Goal: Register for event/course

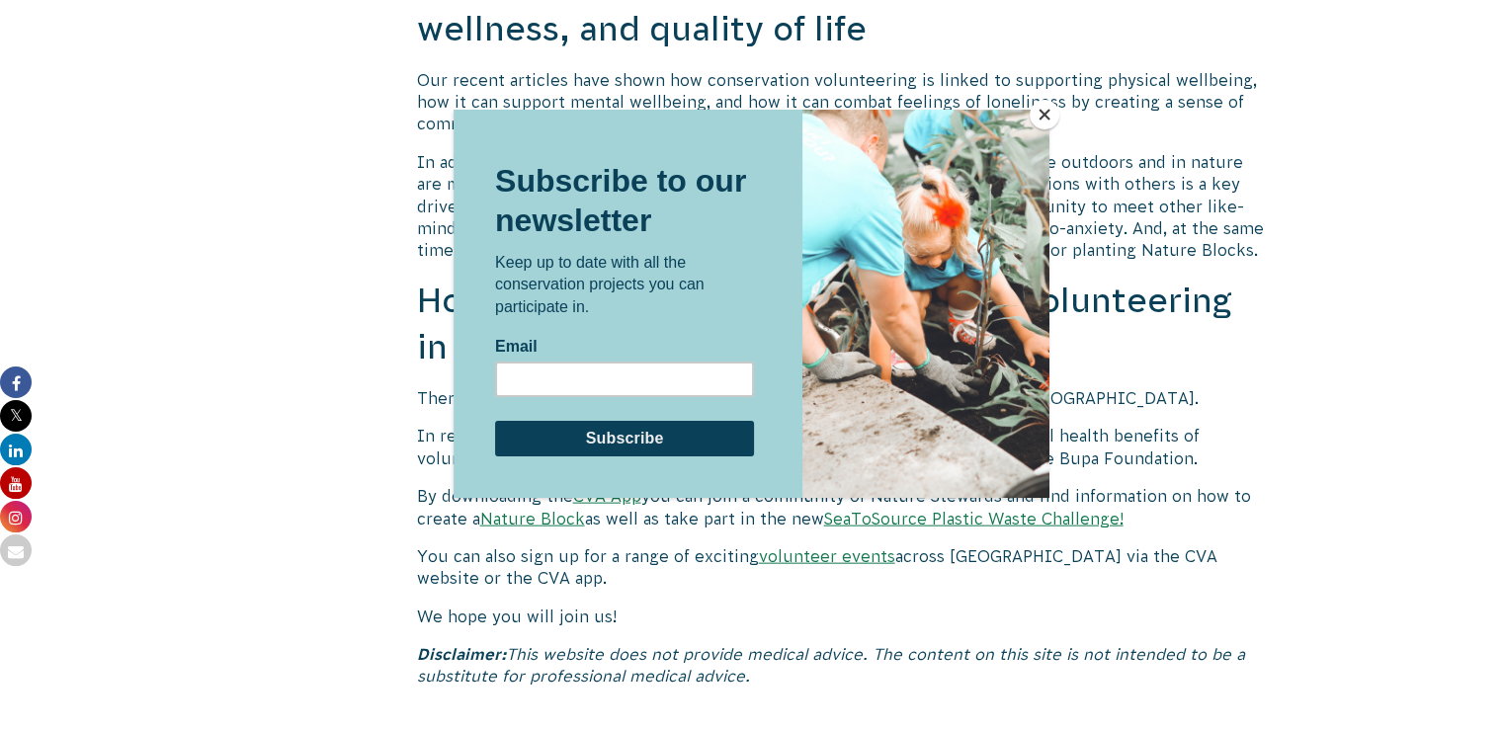
scroll to position [4293, 0]
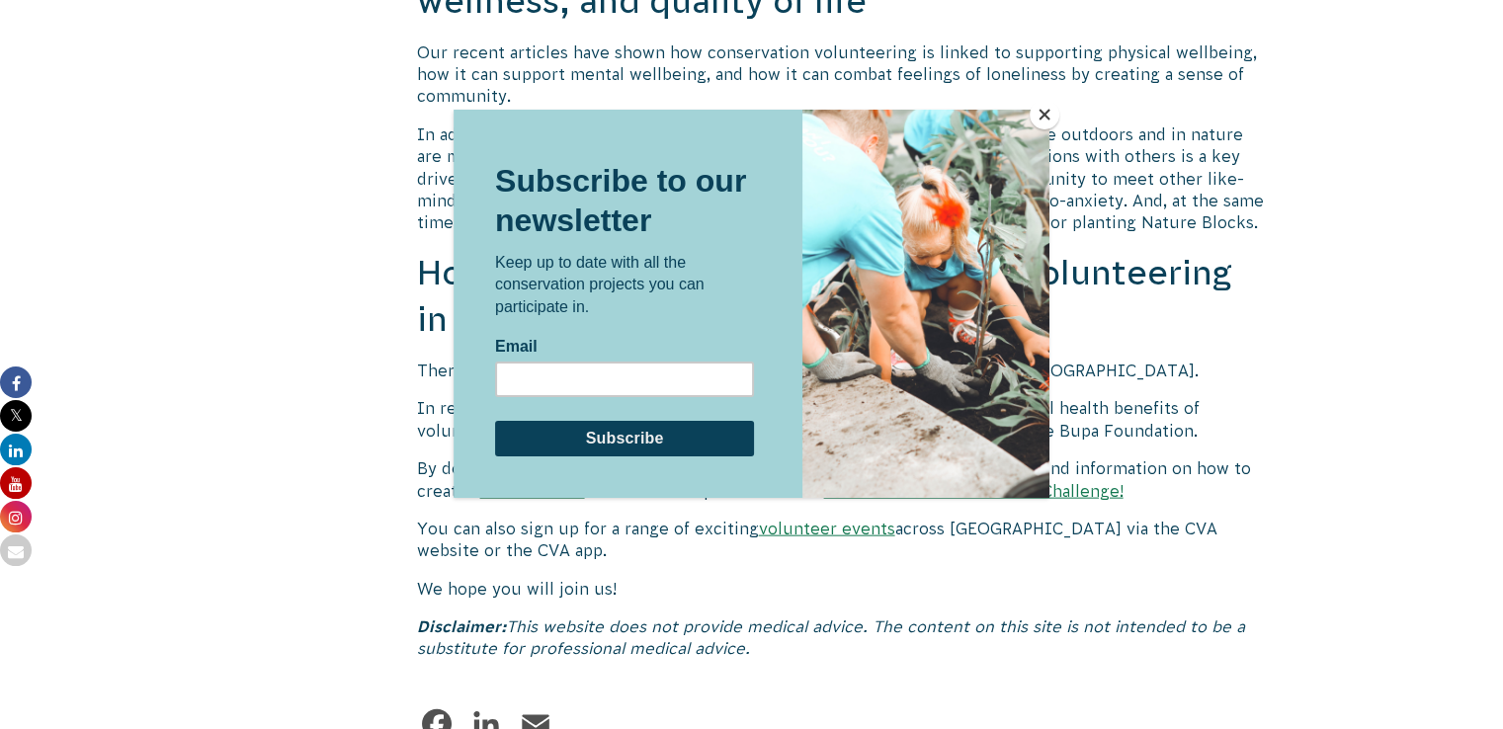
click at [1043, 120] on button "Close" at bounding box center [1045, 115] width 30 height 30
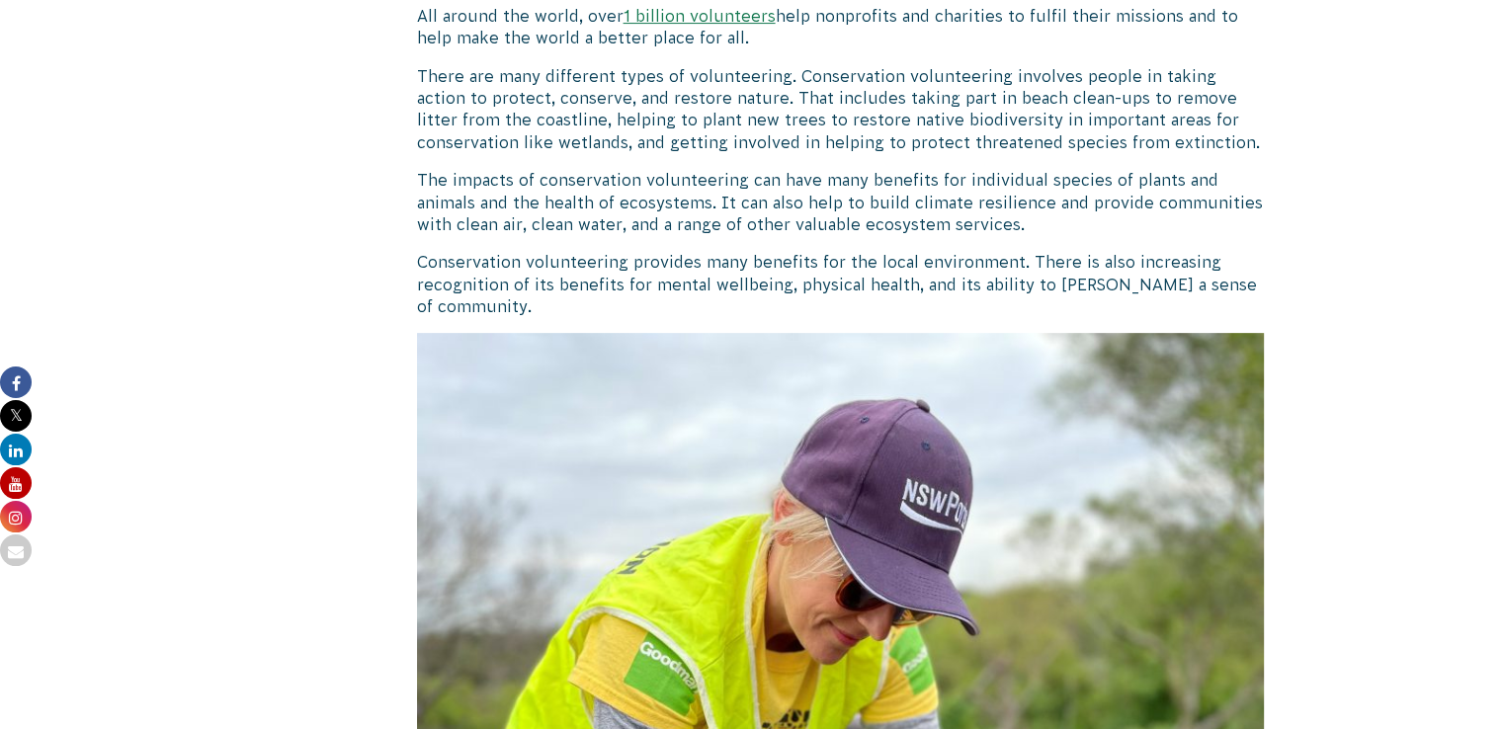
scroll to position [0, 0]
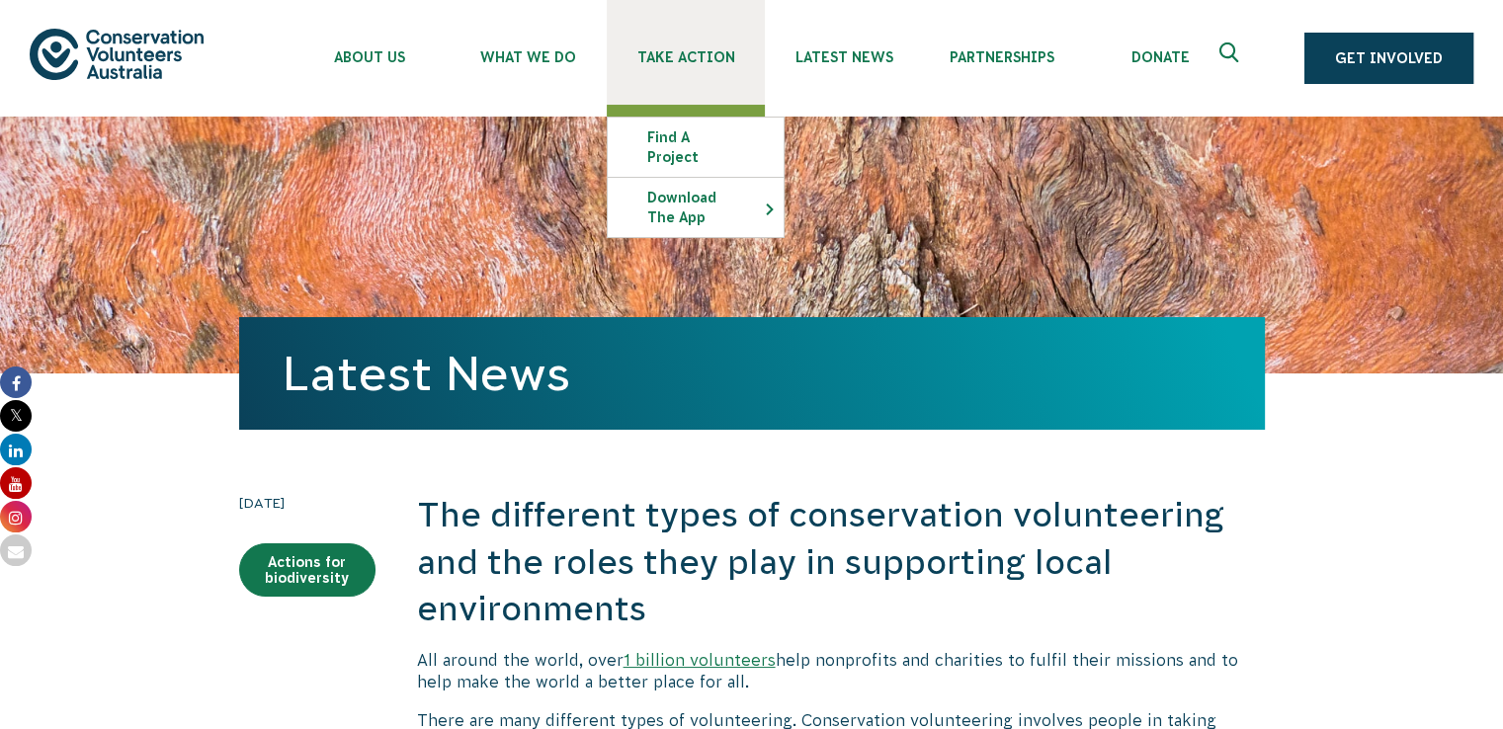
click at [709, 57] on span "Take Action" at bounding box center [686, 57] width 158 height 16
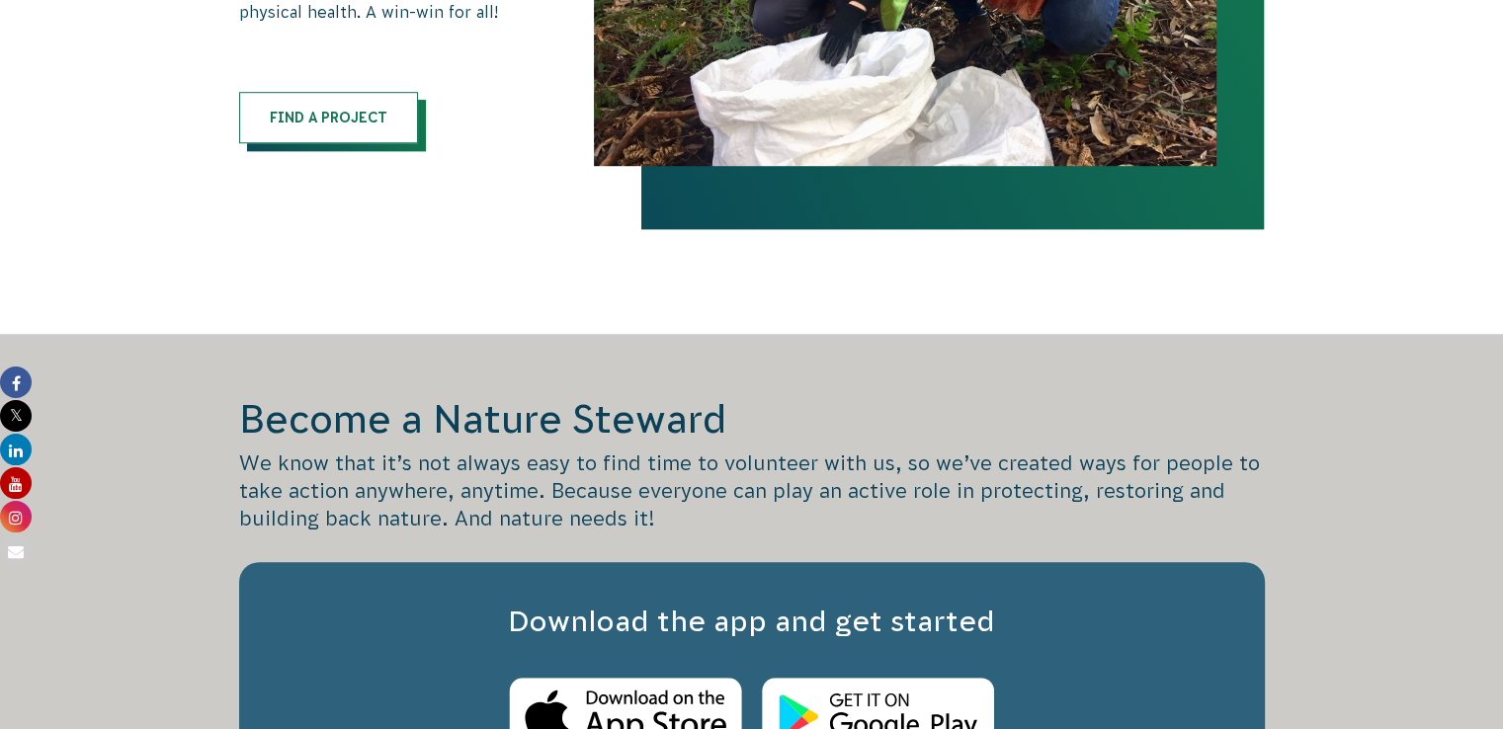
scroll to position [1361, 0]
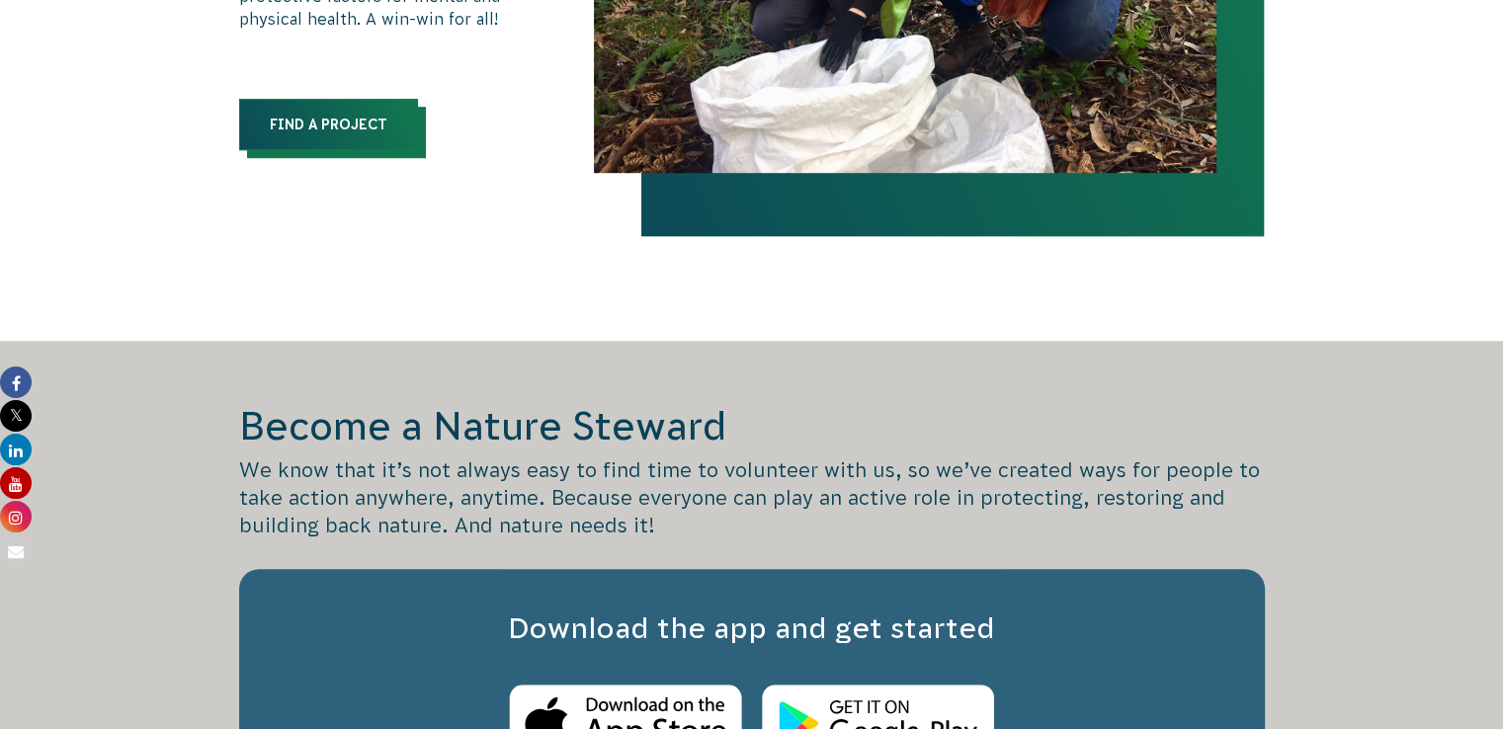
click at [341, 131] on link "Find a Project" at bounding box center [328, 124] width 179 height 51
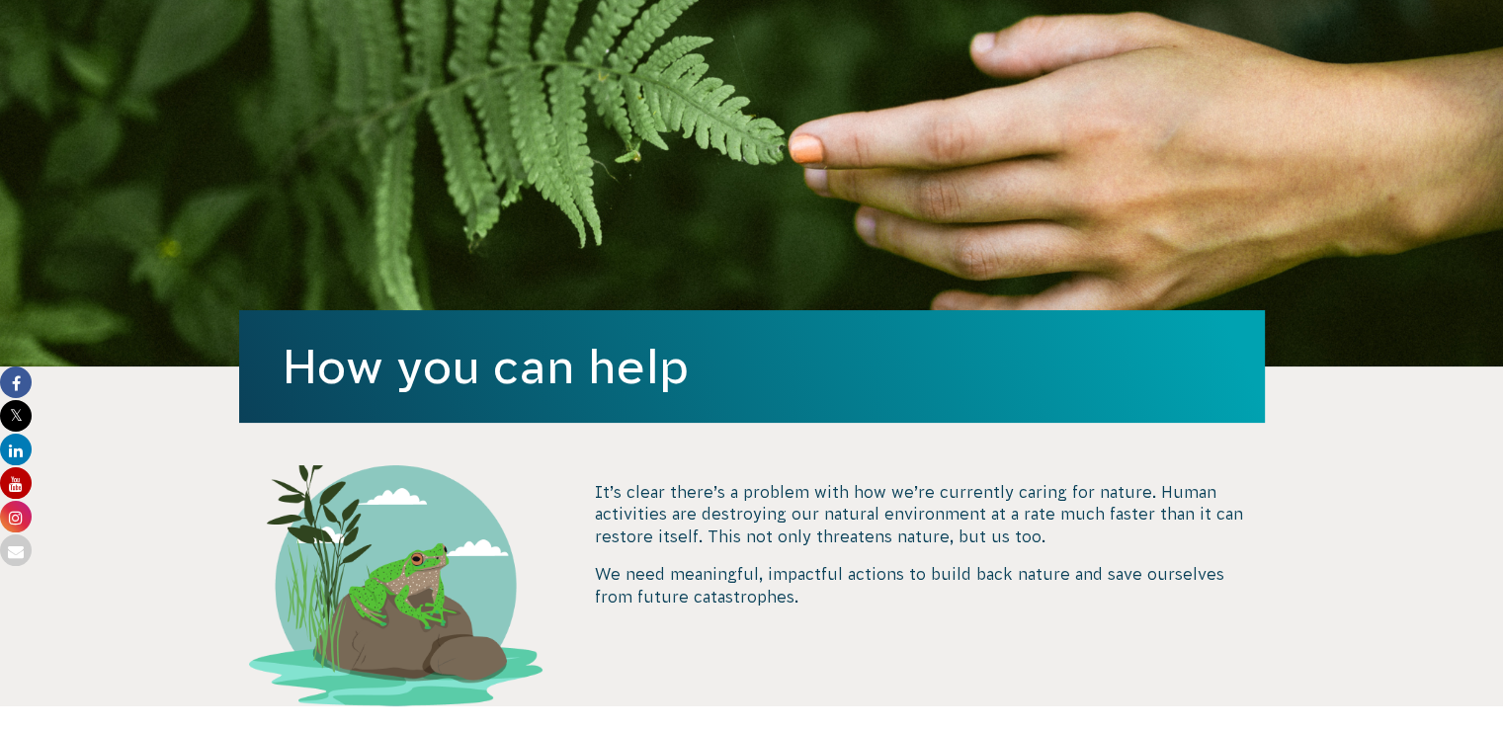
scroll to position [0, 0]
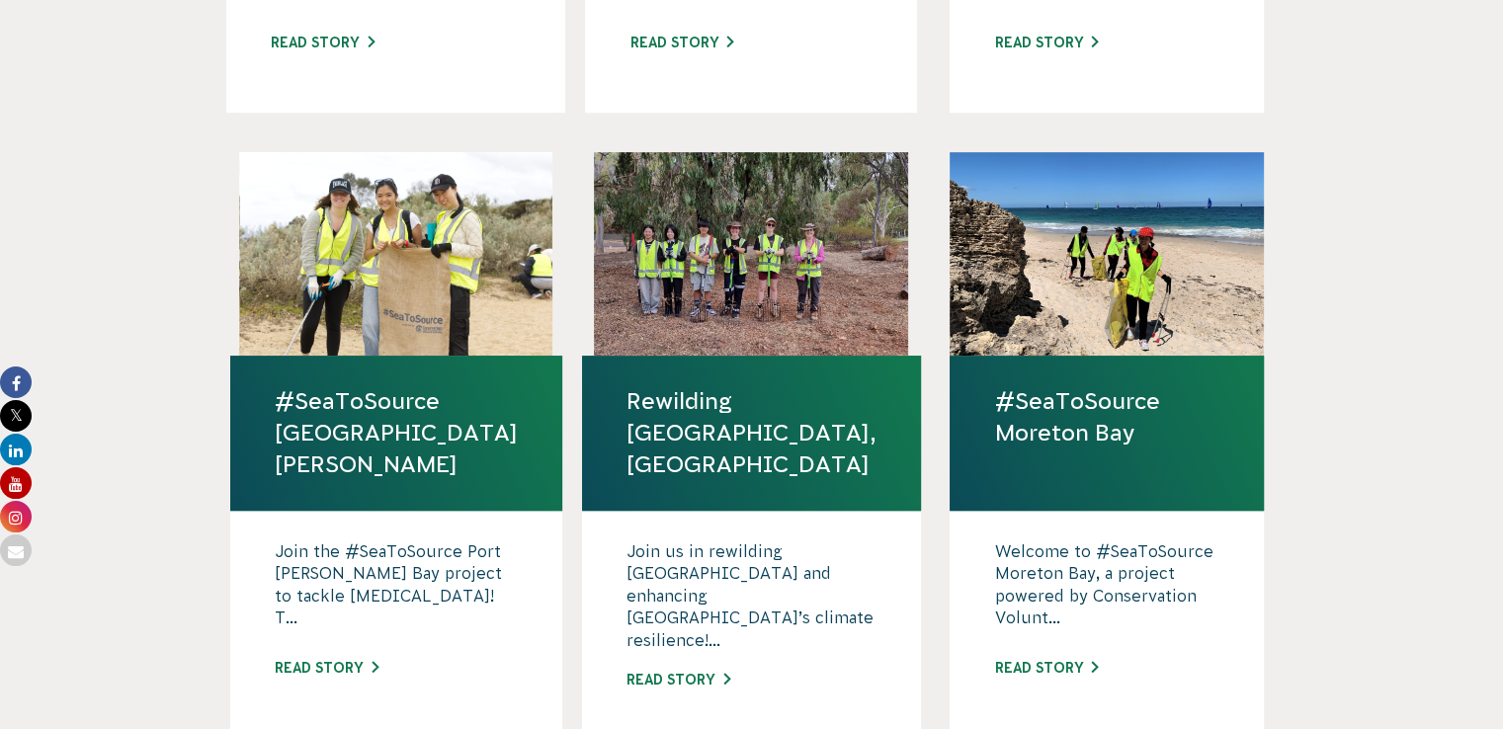
scroll to position [1127, 0]
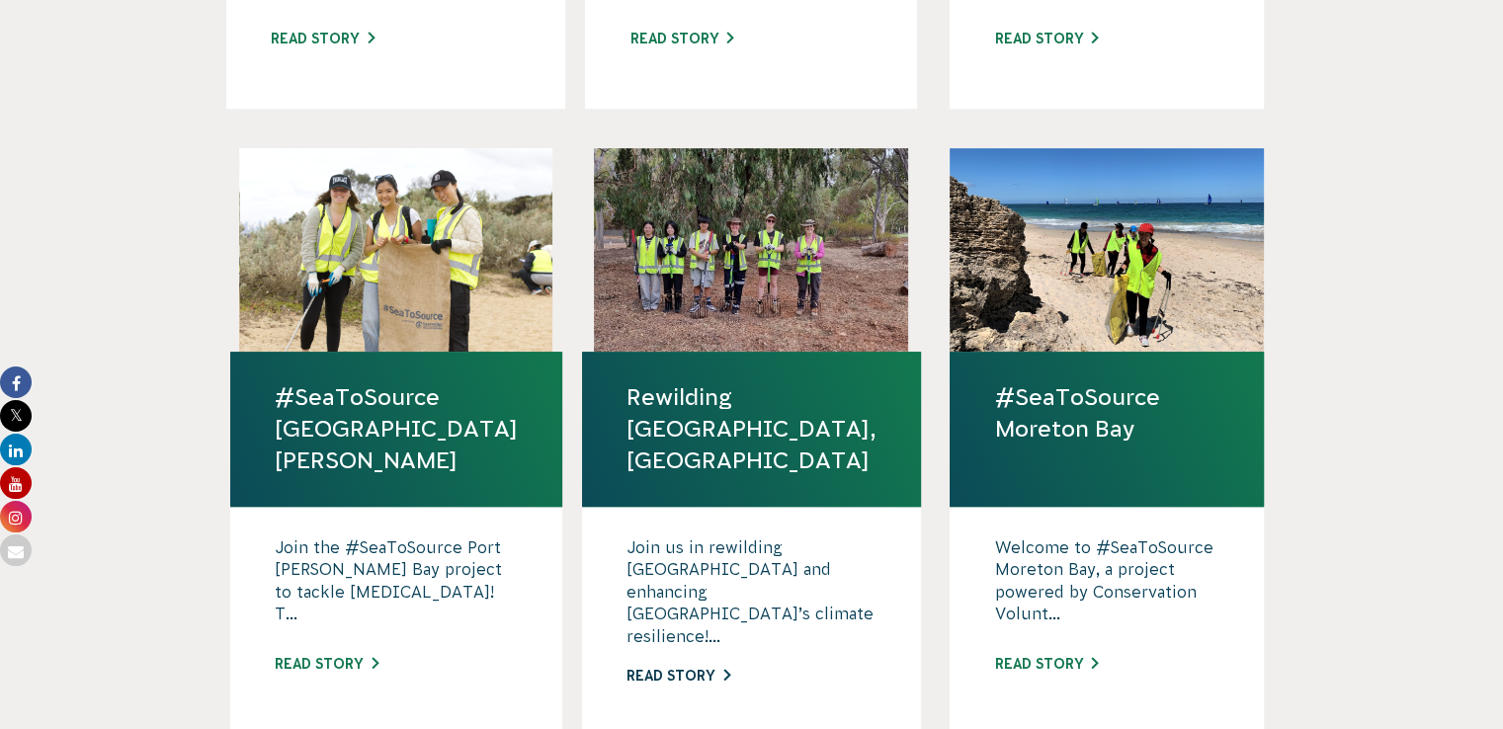
click at [707, 668] on link "Read story" at bounding box center [679, 676] width 104 height 16
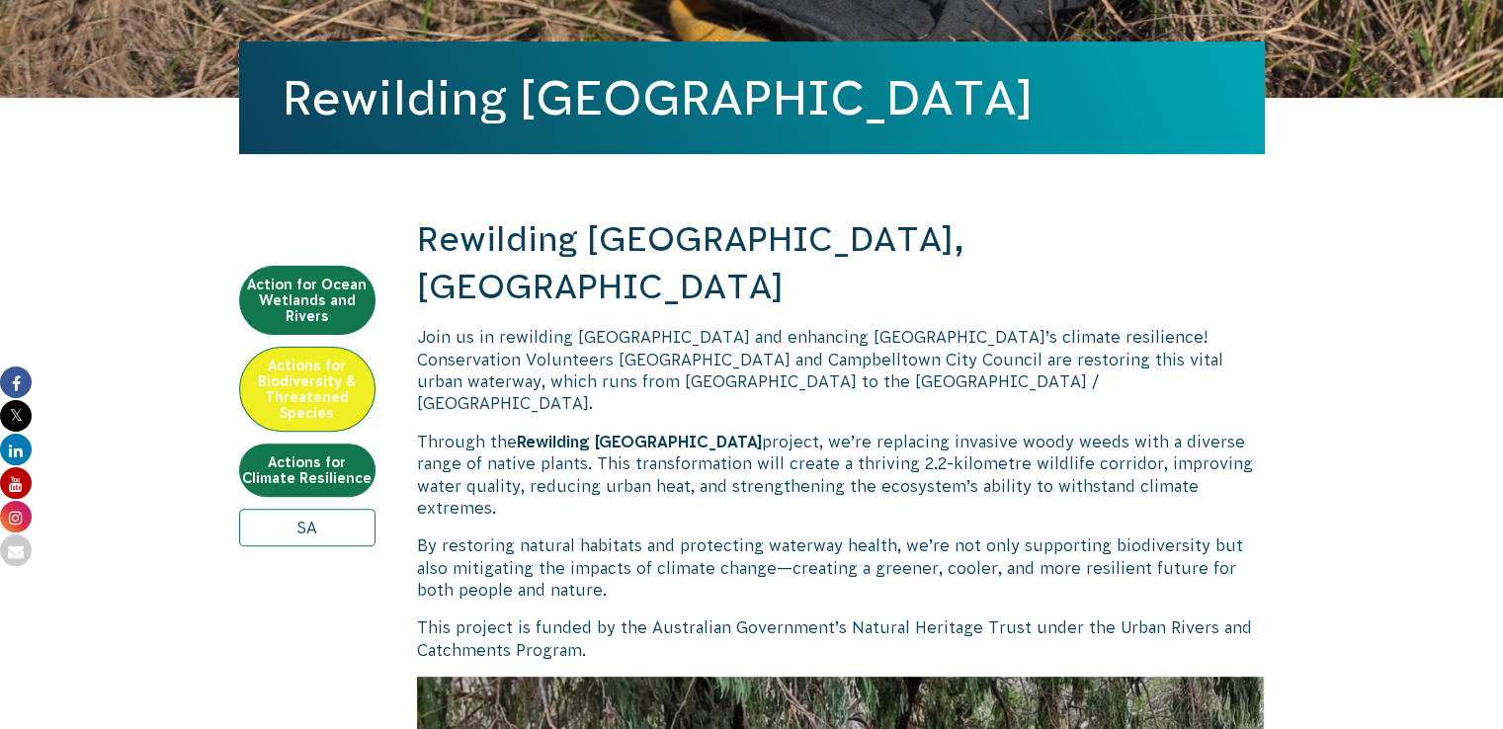
scroll to position [515, 0]
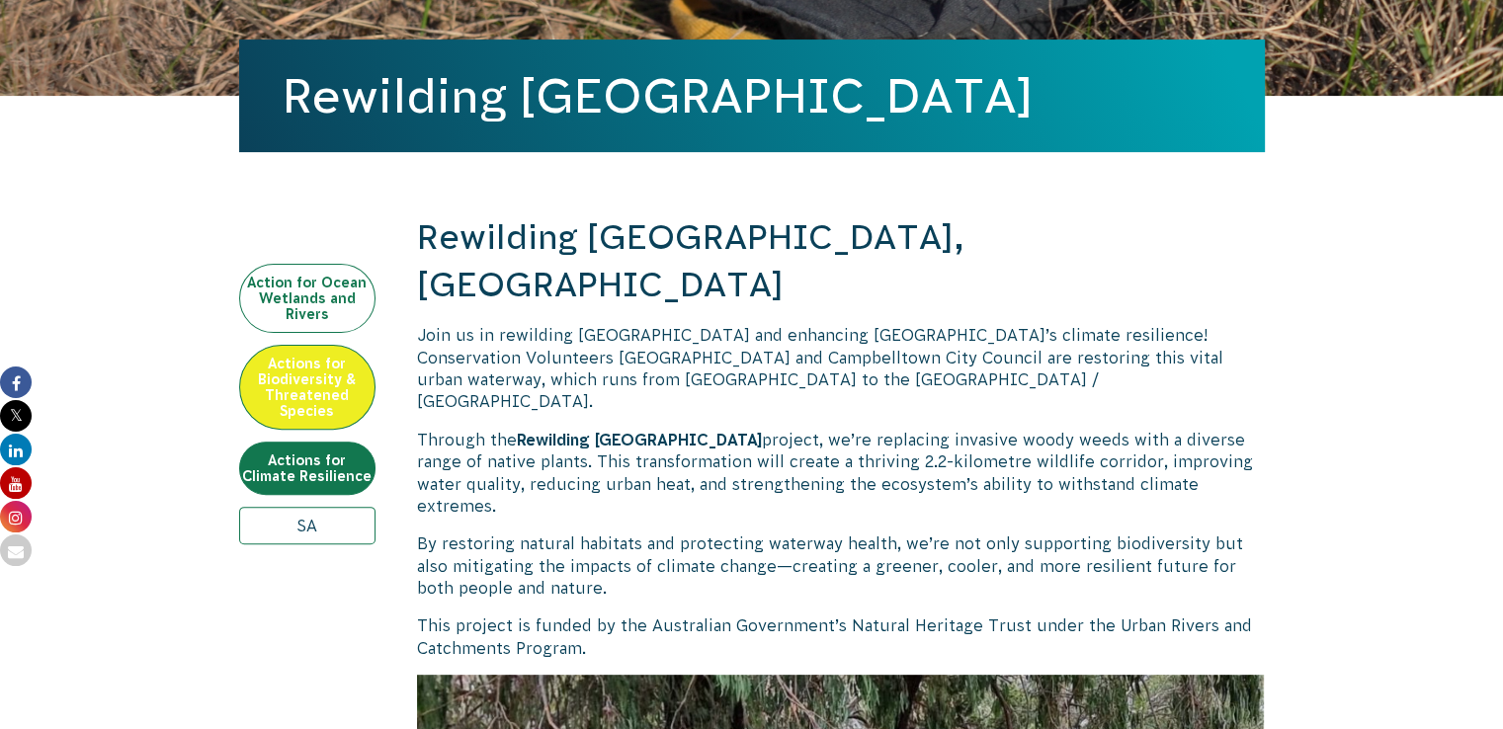
click at [344, 293] on link "Action for Ocean Wetlands and Rivers" at bounding box center [307, 298] width 136 height 69
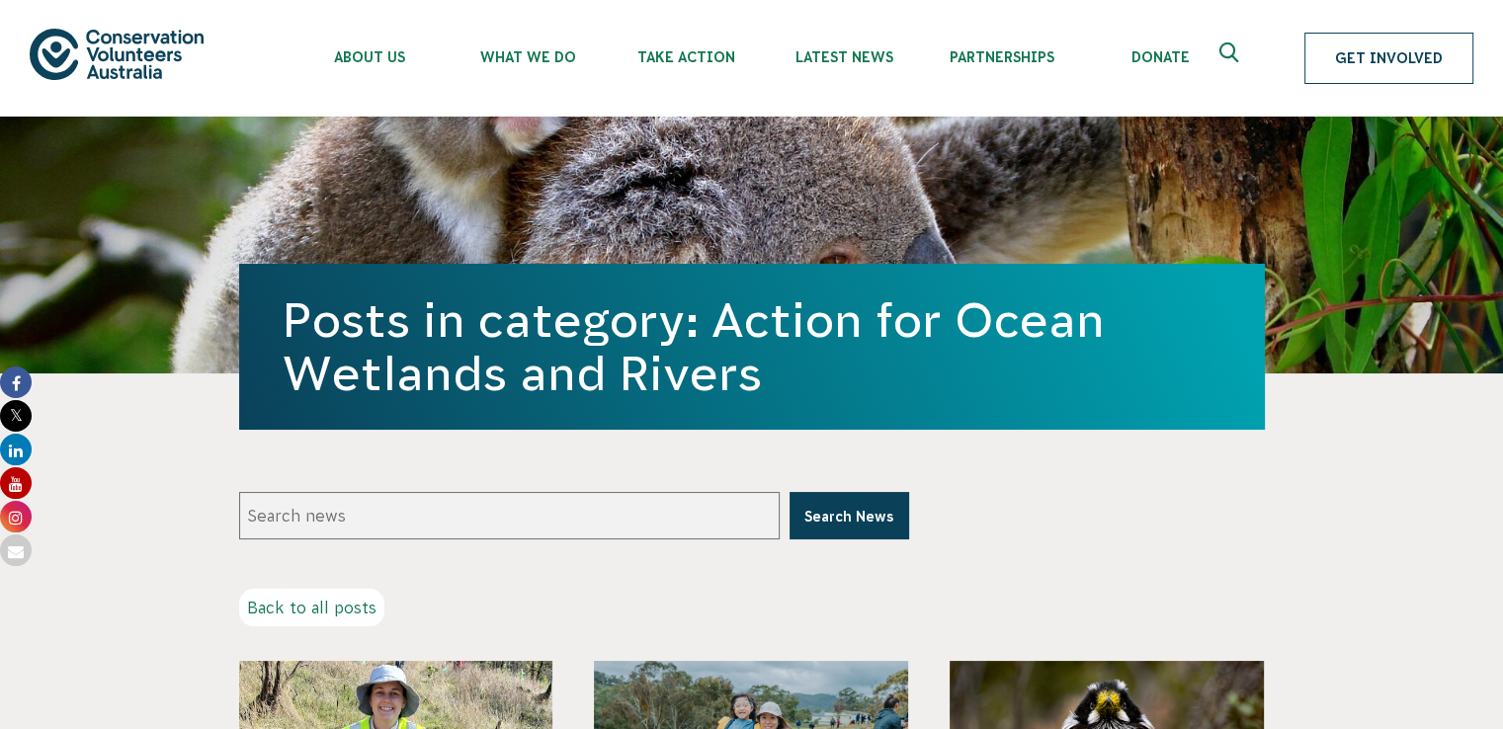
click at [1322, 50] on link "Get Involved" at bounding box center [1388, 58] width 169 height 51
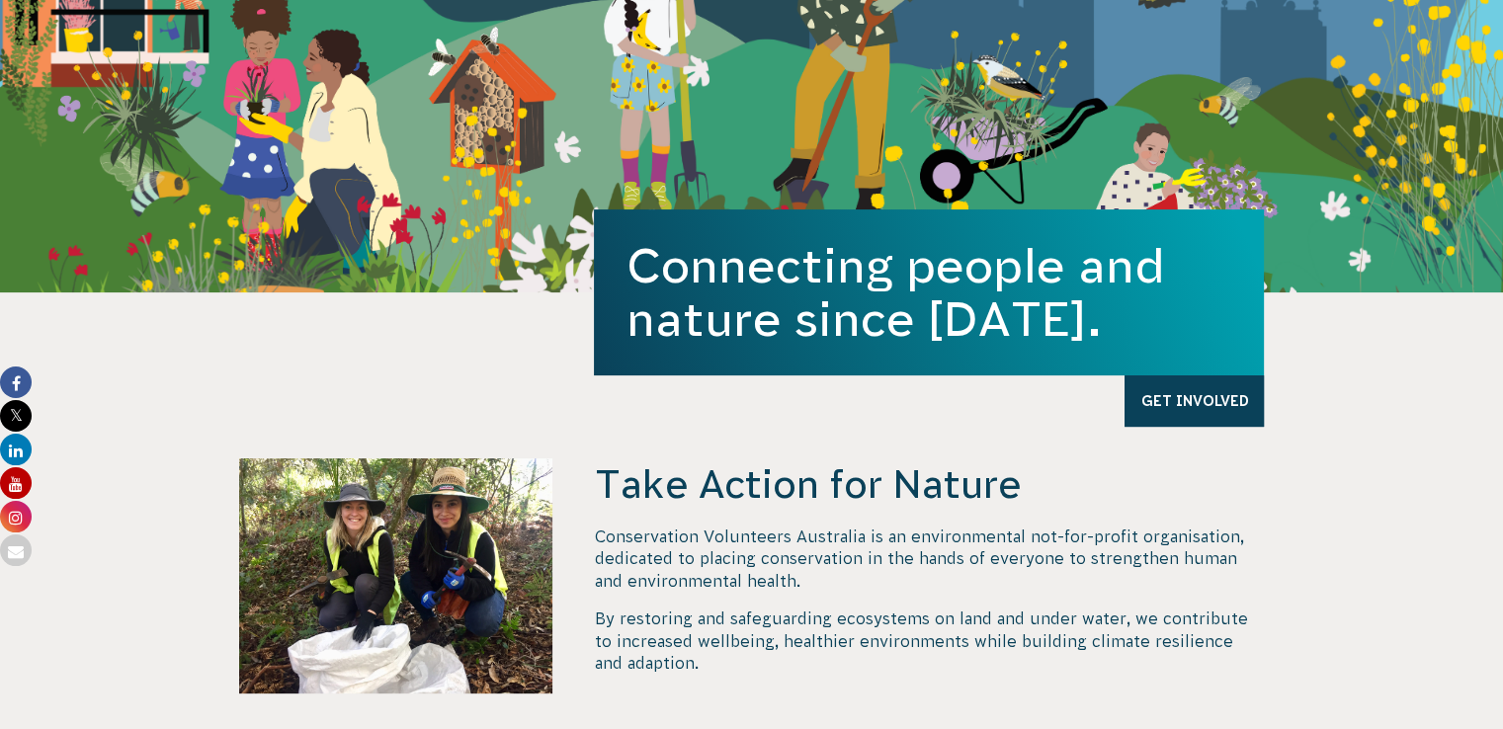
scroll to position [407, 0]
